Goal: Information Seeking & Learning: Learn about a topic

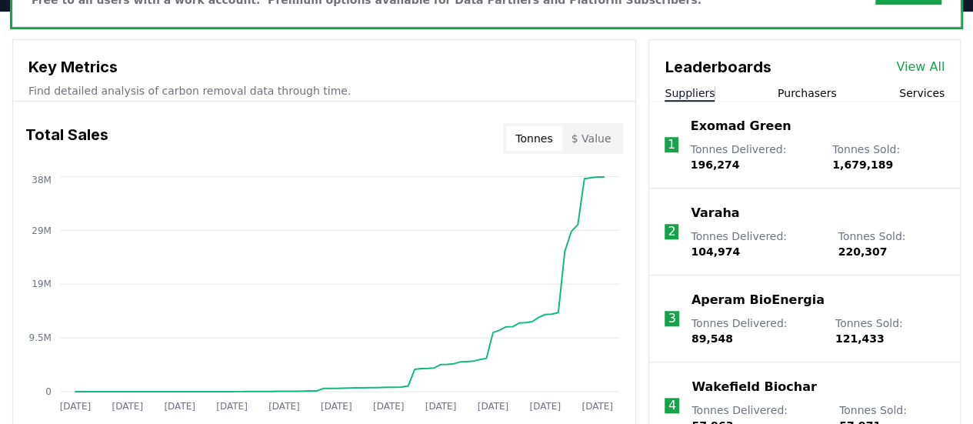
scroll to position [538, 0]
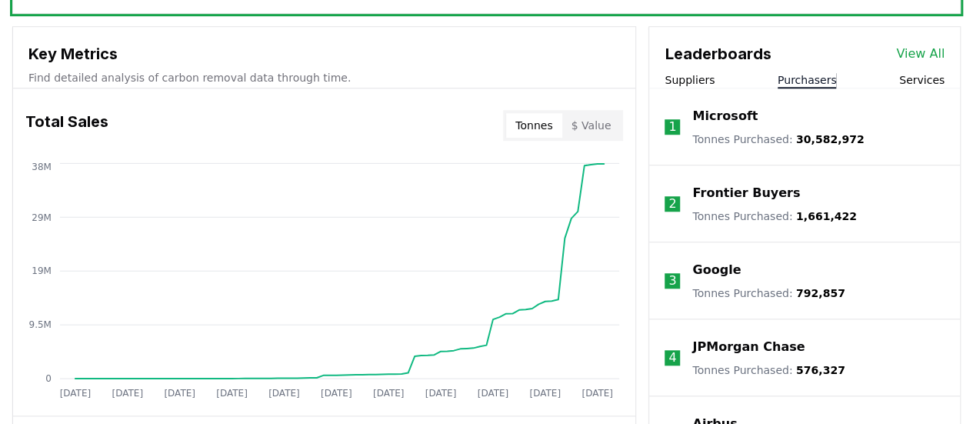
click at [813, 77] on button "Purchasers" at bounding box center [807, 79] width 59 height 15
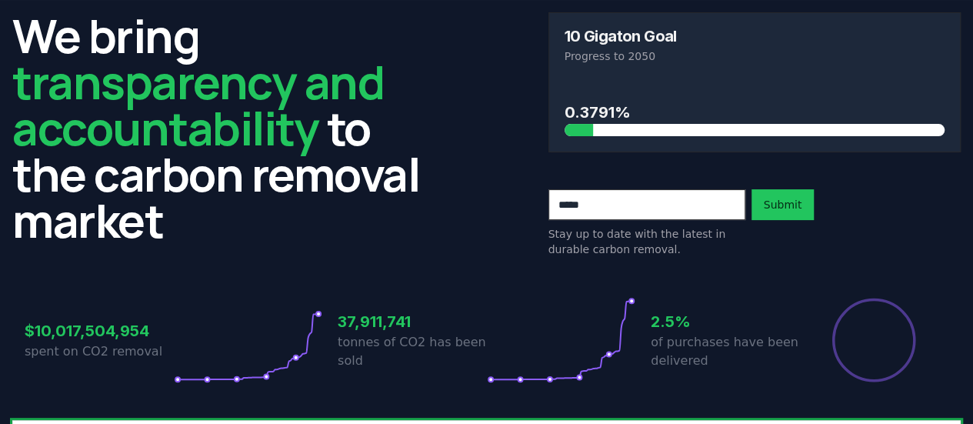
scroll to position [0, 0]
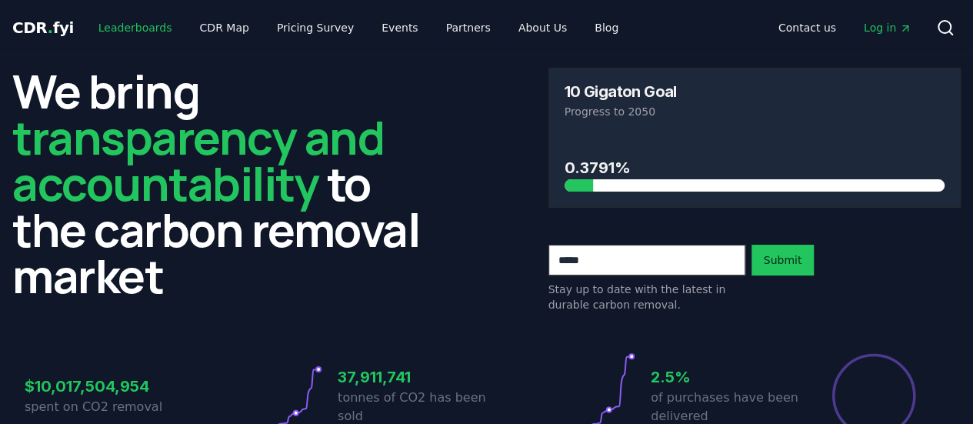
click at [145, 32] on link "Leaderboards" at bounding box center [135, 28] width 98 height 28
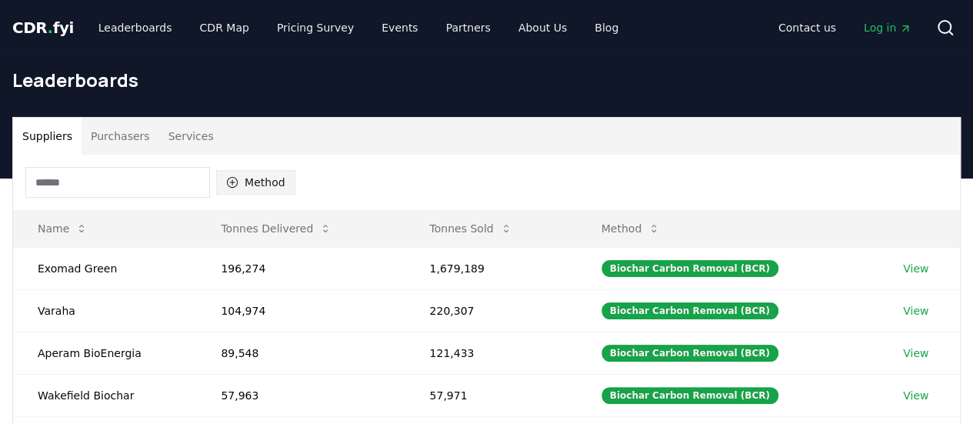
click at [249, 178] on button "Method" at bounding box center [255, 182] width 79 height 25
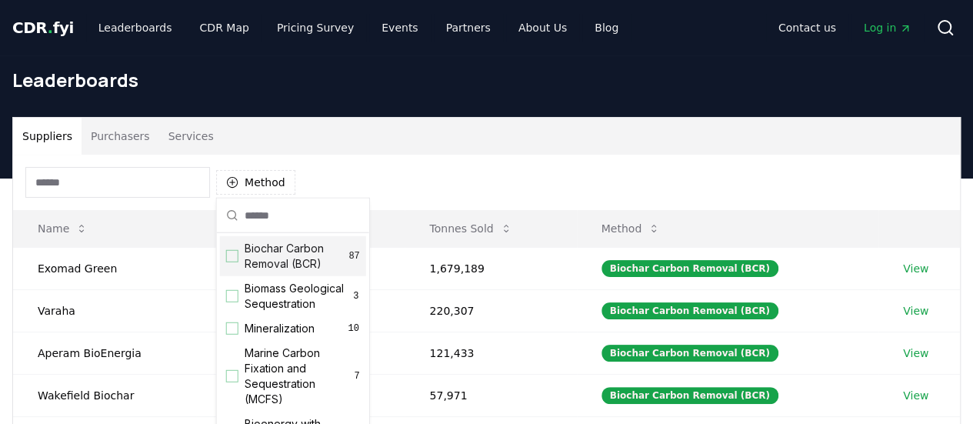
click at [232, 255] on div "Suggestions" at bounding box center [232, 256] width 12 height 12
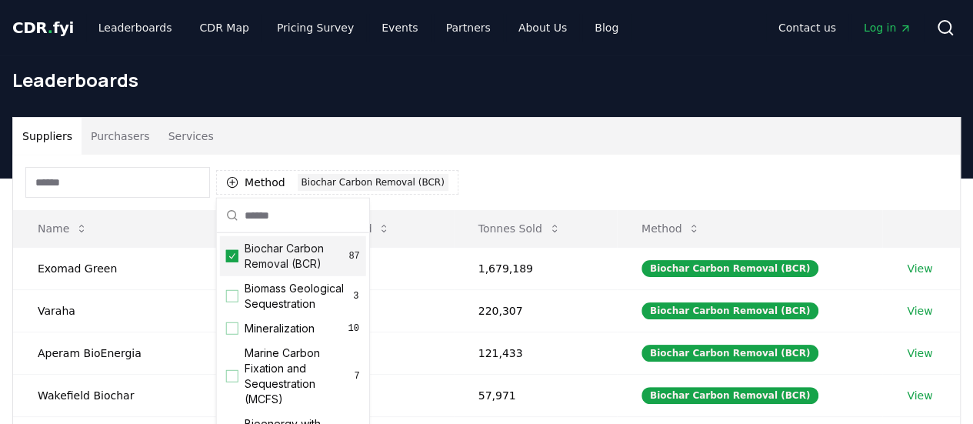
click at [232, 252] on icon "Suggestions" at bounding box center [232, 256] width 11 height 12
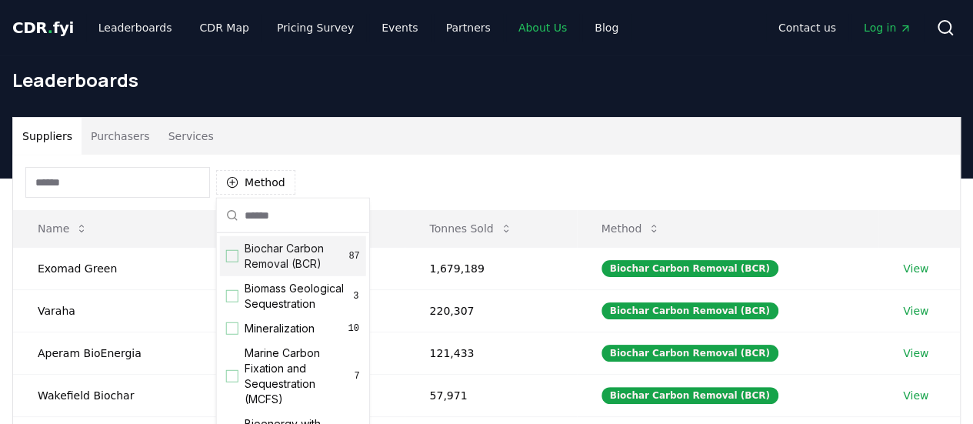
click at [529, 27] on link "About Us" at bounding box center [542, 28] width 73 height 28
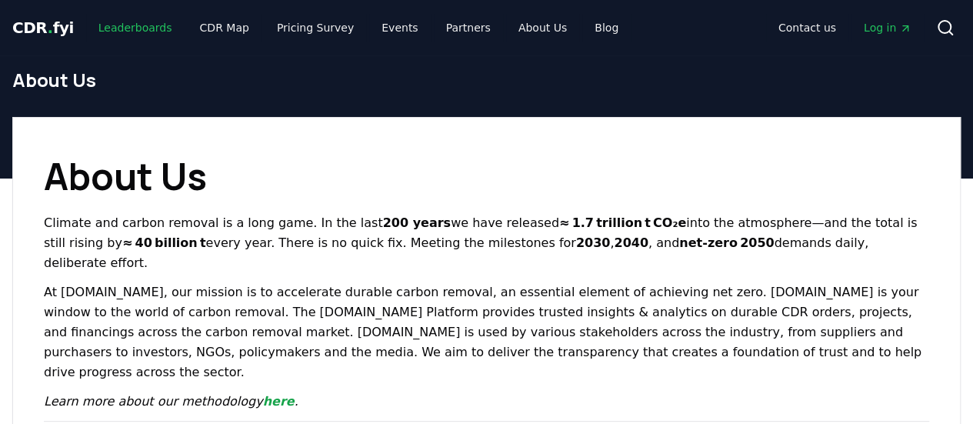
click at [116, 35] on link "Leaderboards" at bounding box center [135, 28] width 98 height 28
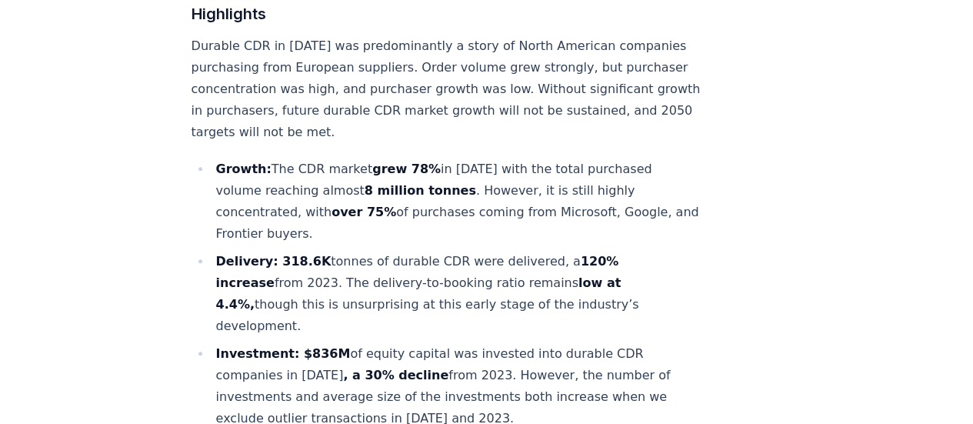
scroll to position [1172, 0]
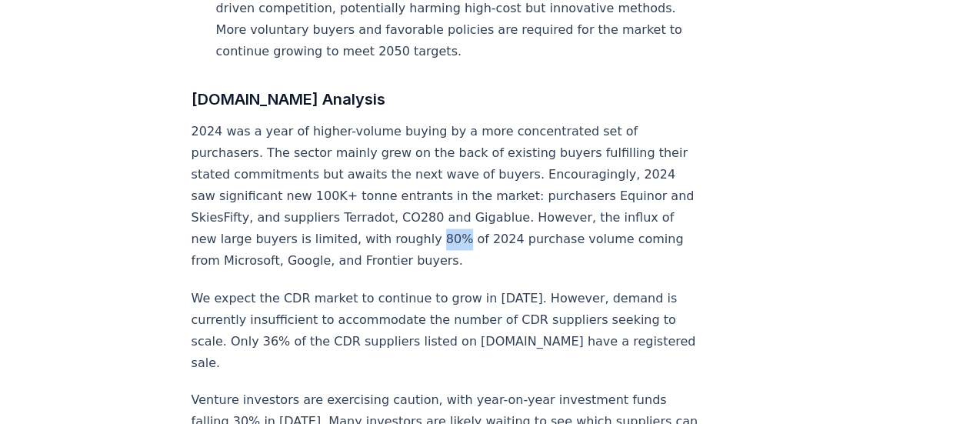
drag, startPoint x: 511, startPoint y: 191, endPoint x: 491, endPoint y: 187, distance: 20.4
click at [491, 187] on p "2024 was a year of higher-volume buying by a more concentrated set of purchaser…" at bounding box center [446, 196] width 509 height 151
copy p "80%"
